Goal: Information Seeking & Learning: Understand process/instructions

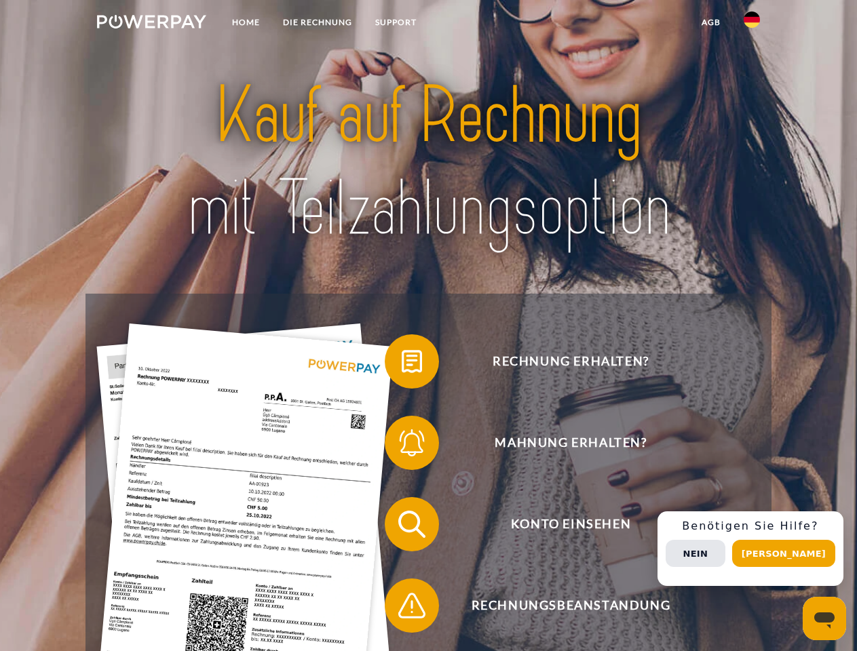
click at [151, 24] on img at bounding box center [151, 22] width 109 height 14
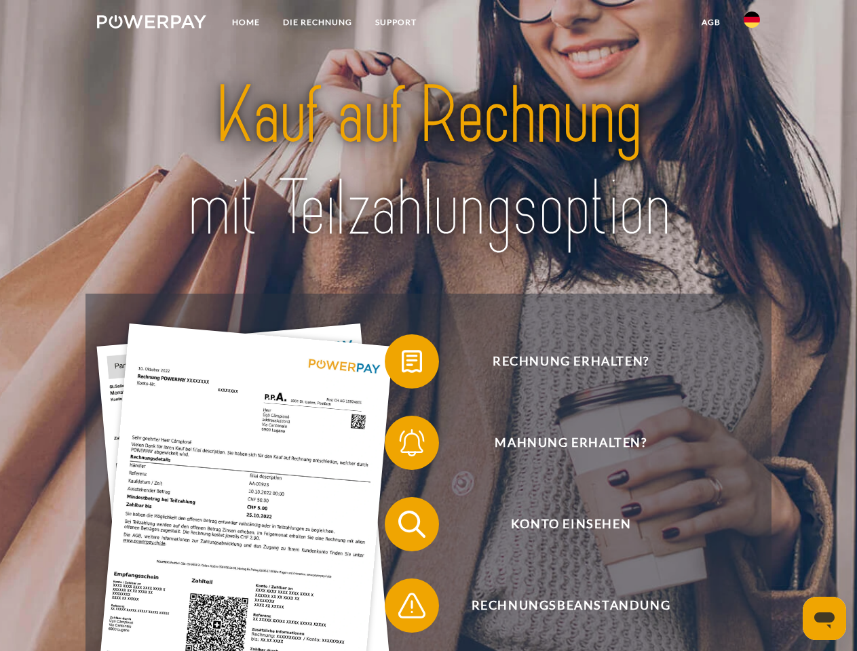
click at [751, 24] on img at bounding box center [751, 20] width 16 height 16
click at [710, 22] on link "agb" at bounding box center [711, 22] width 42 height 24
click at [402, 364] on span at bounding box center [391, 362] width 68 height 68
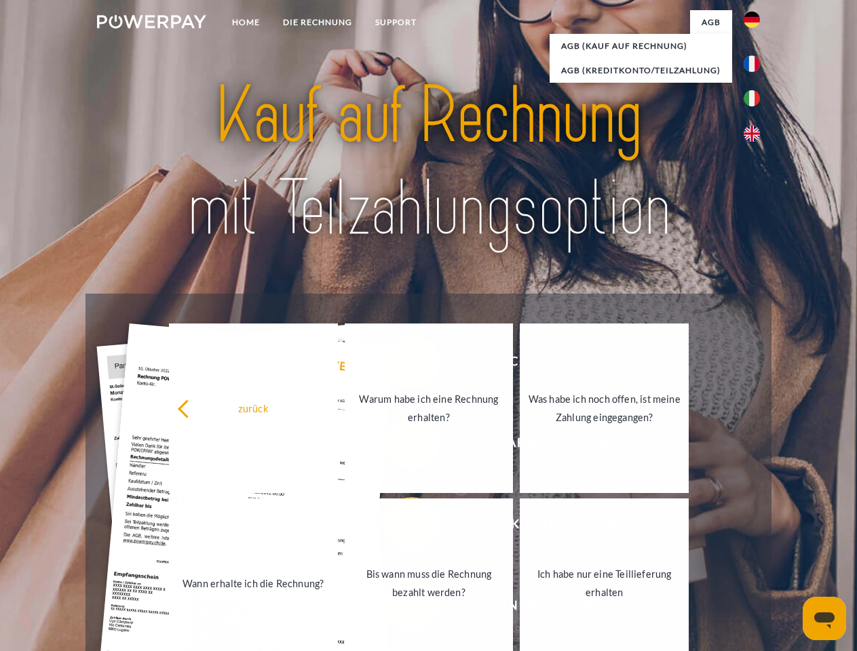
click at [338, 527] on link "Wann erhalte ich die Rechnung?" at bounding box center [253, 583] width 169 height 170
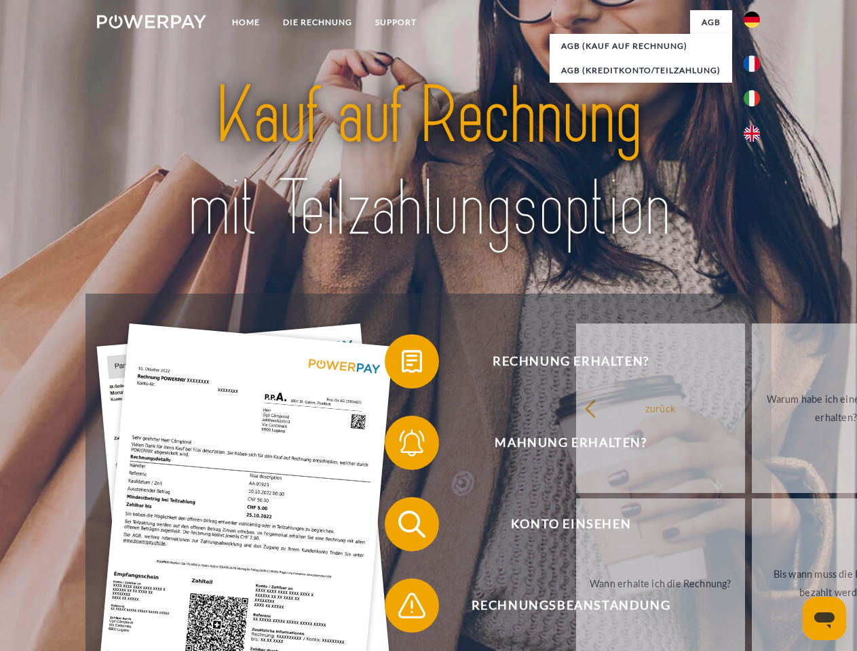
click at [402, 608] on span at bounding box center [391, 606] width 68 height 68
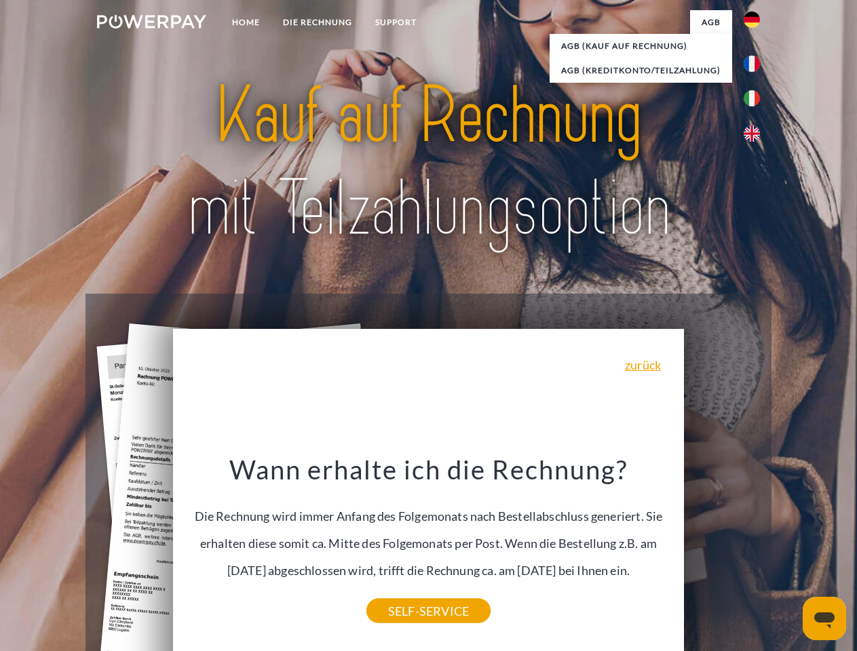
click at [722, 551] on span "Konto einsehen" at bounding box center [570, 524] width 332 height 54
click at [788, 553] on header "Home DIE RECHNUNG SUPPORT" at bounding box center [428, 468] width 857 height 937
